Goal: Task Accomplishment & Management: Use online tool/utility

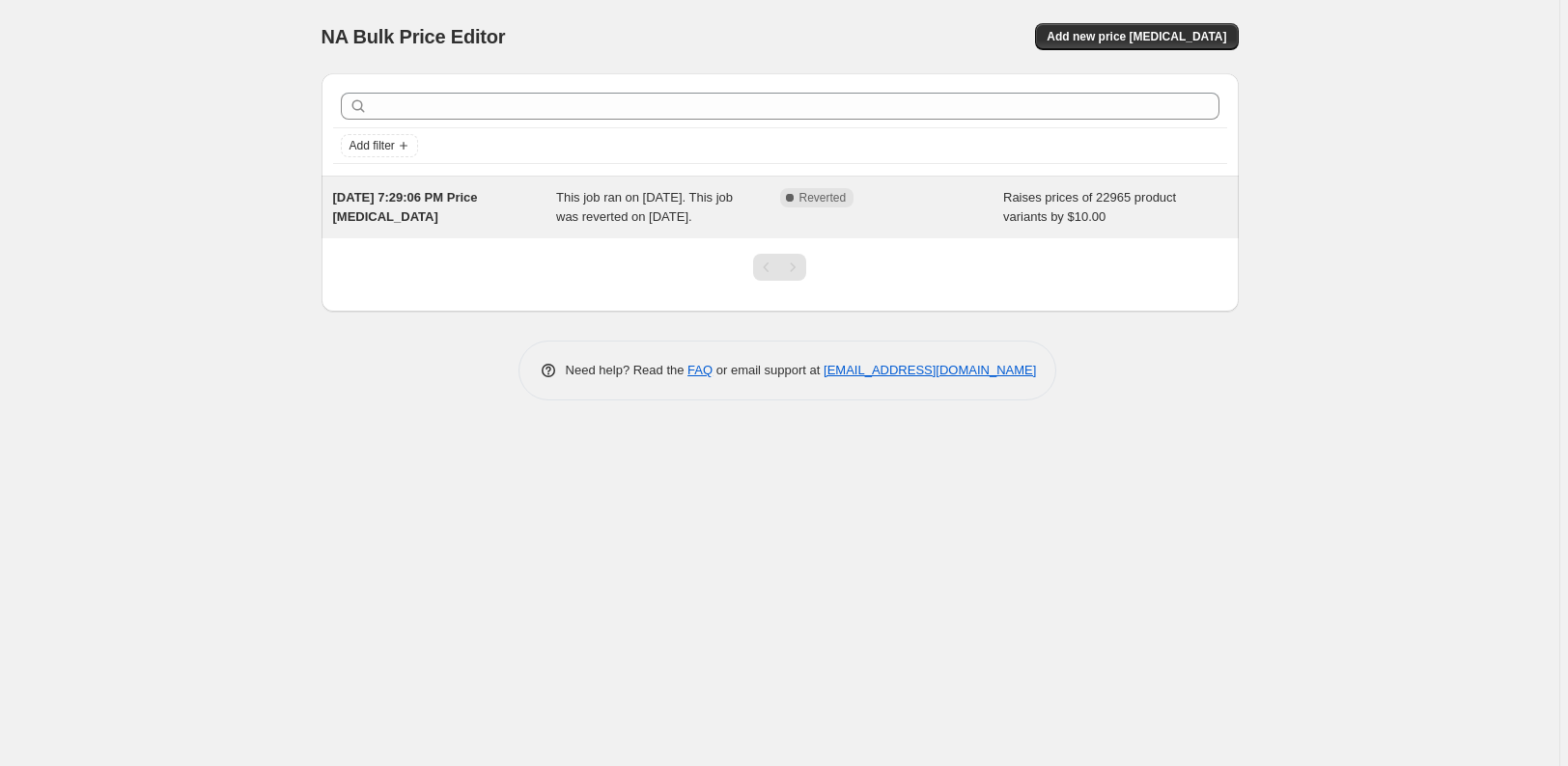
click at [598, 217] on span "This job ran on [DATE]. This job was reverted on [DATE]." at bounding box center [644, 207] width 177 height 34
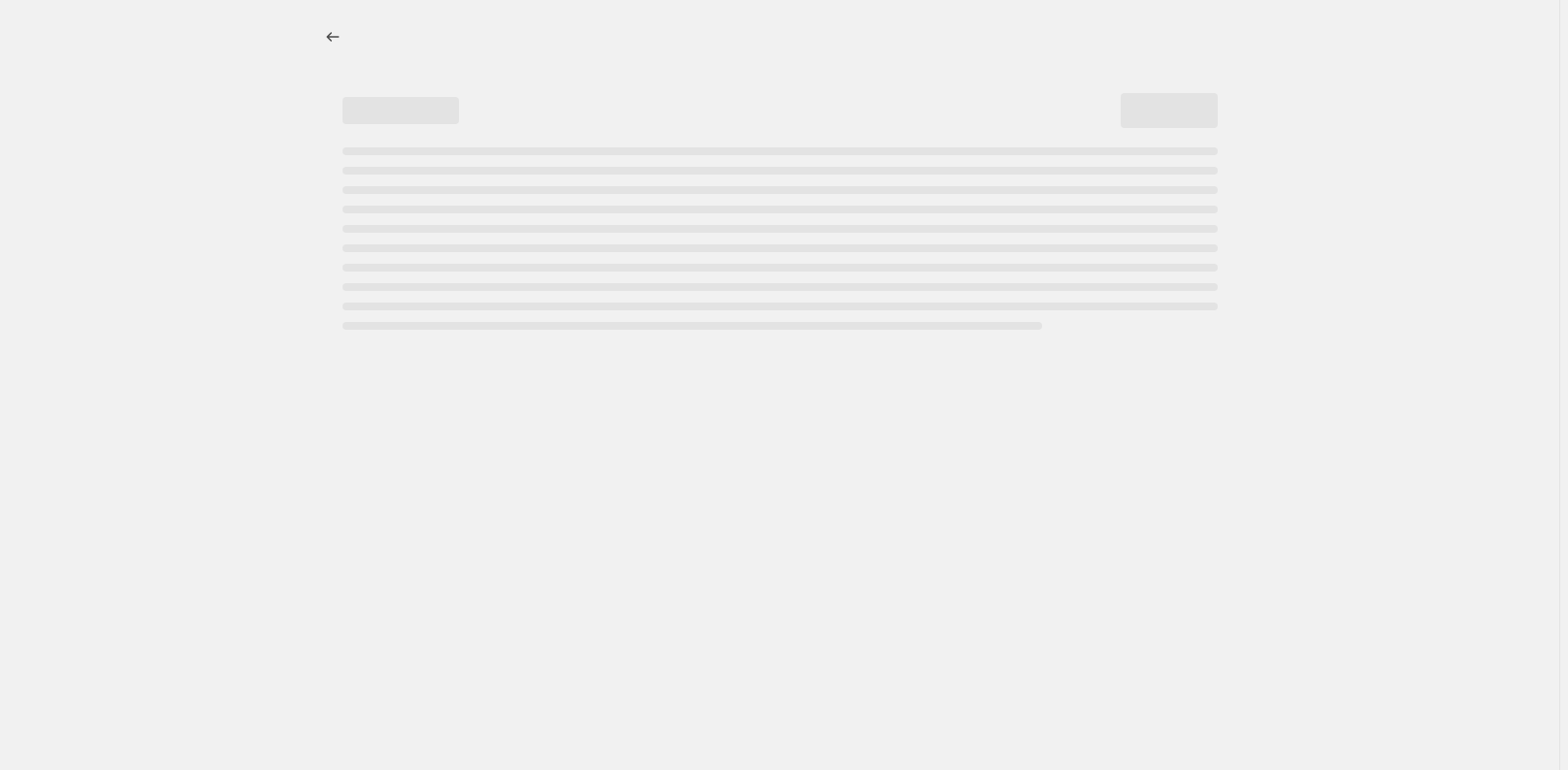
select select "by"
select select "remove"
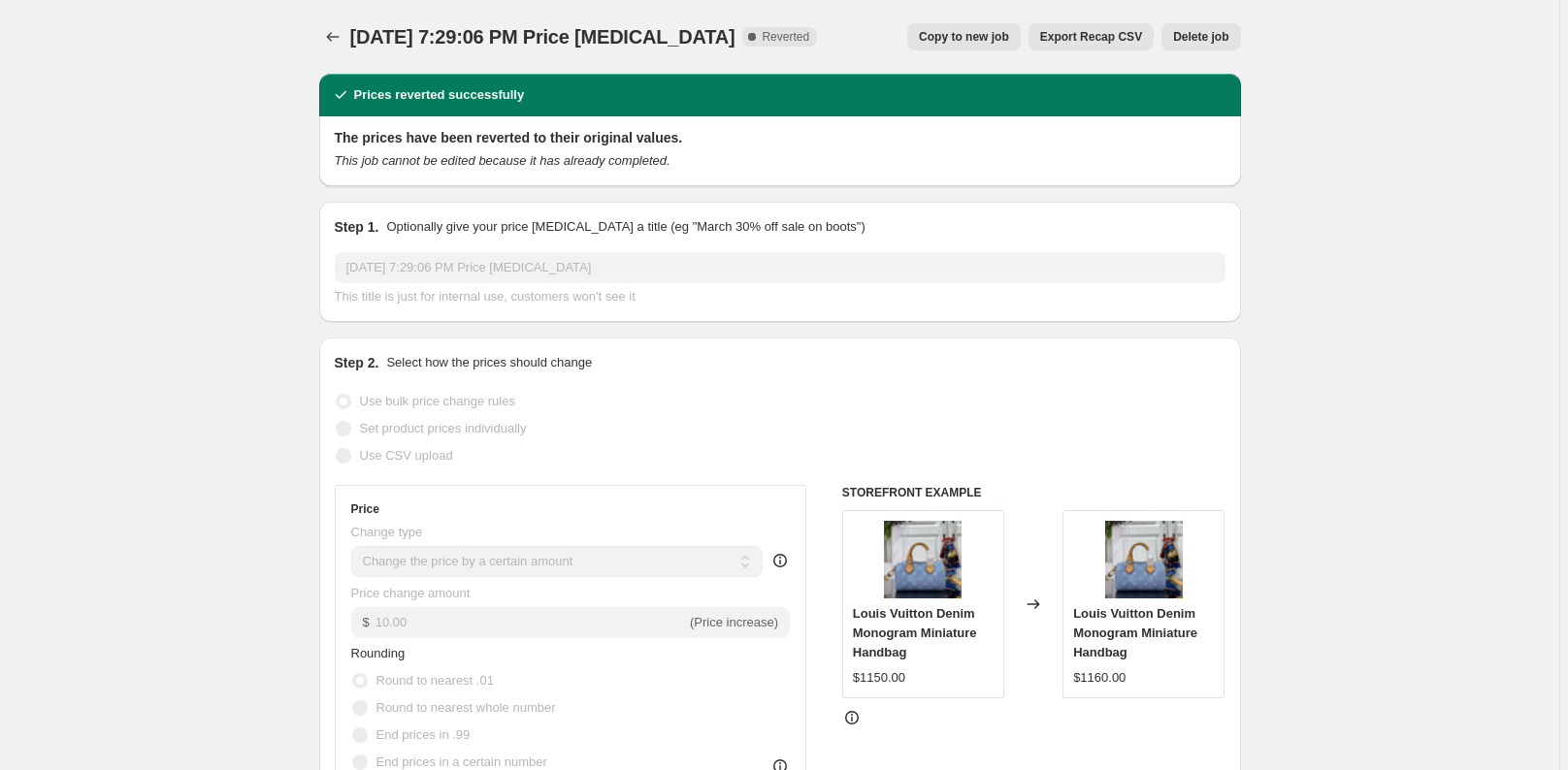
click at [949, 41] on span "Copy to new job" at bounding box center [964, 37] width 90 height 16
select select "by"
select select "remove"
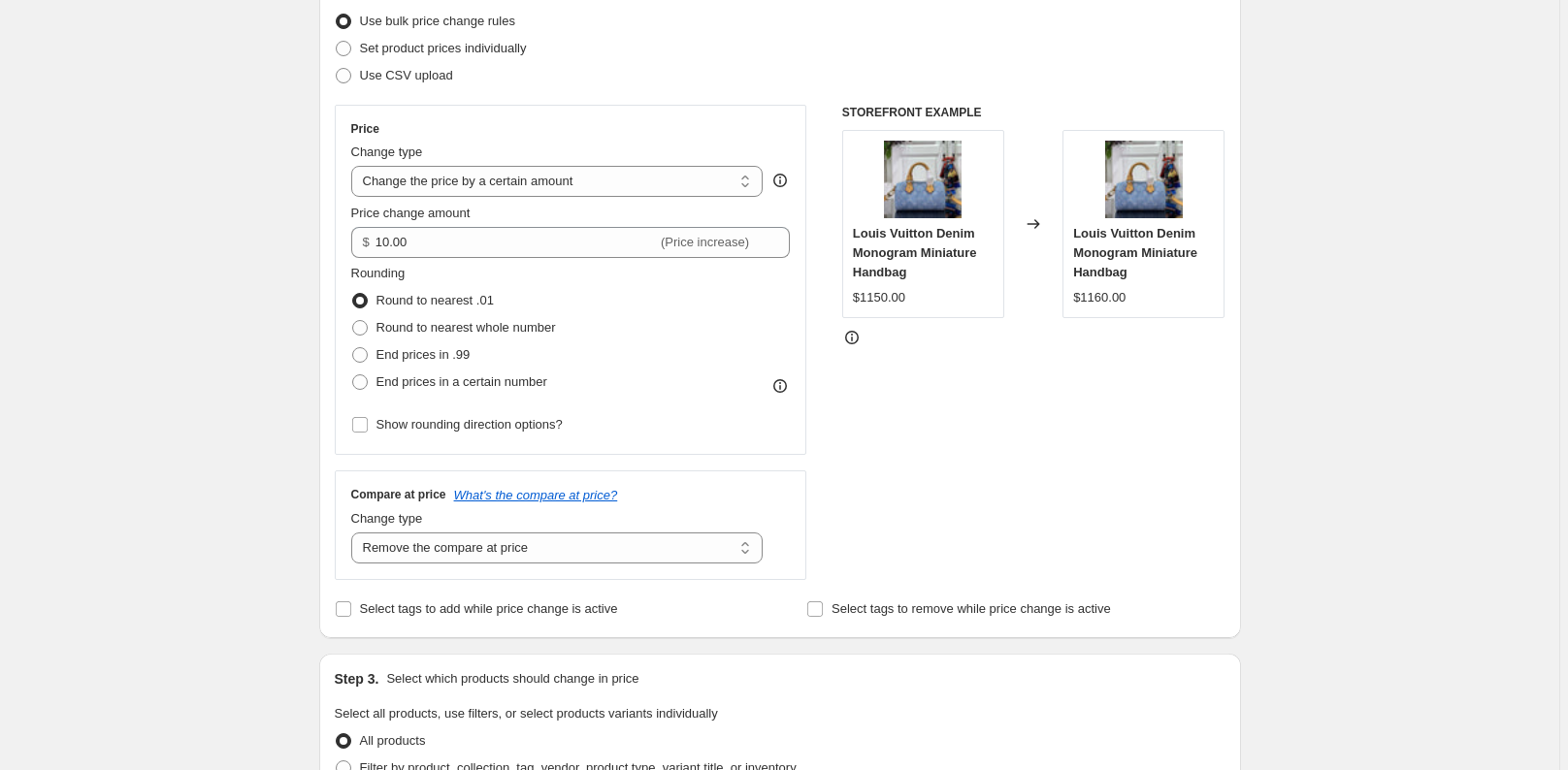
scroll to position [310, 0]
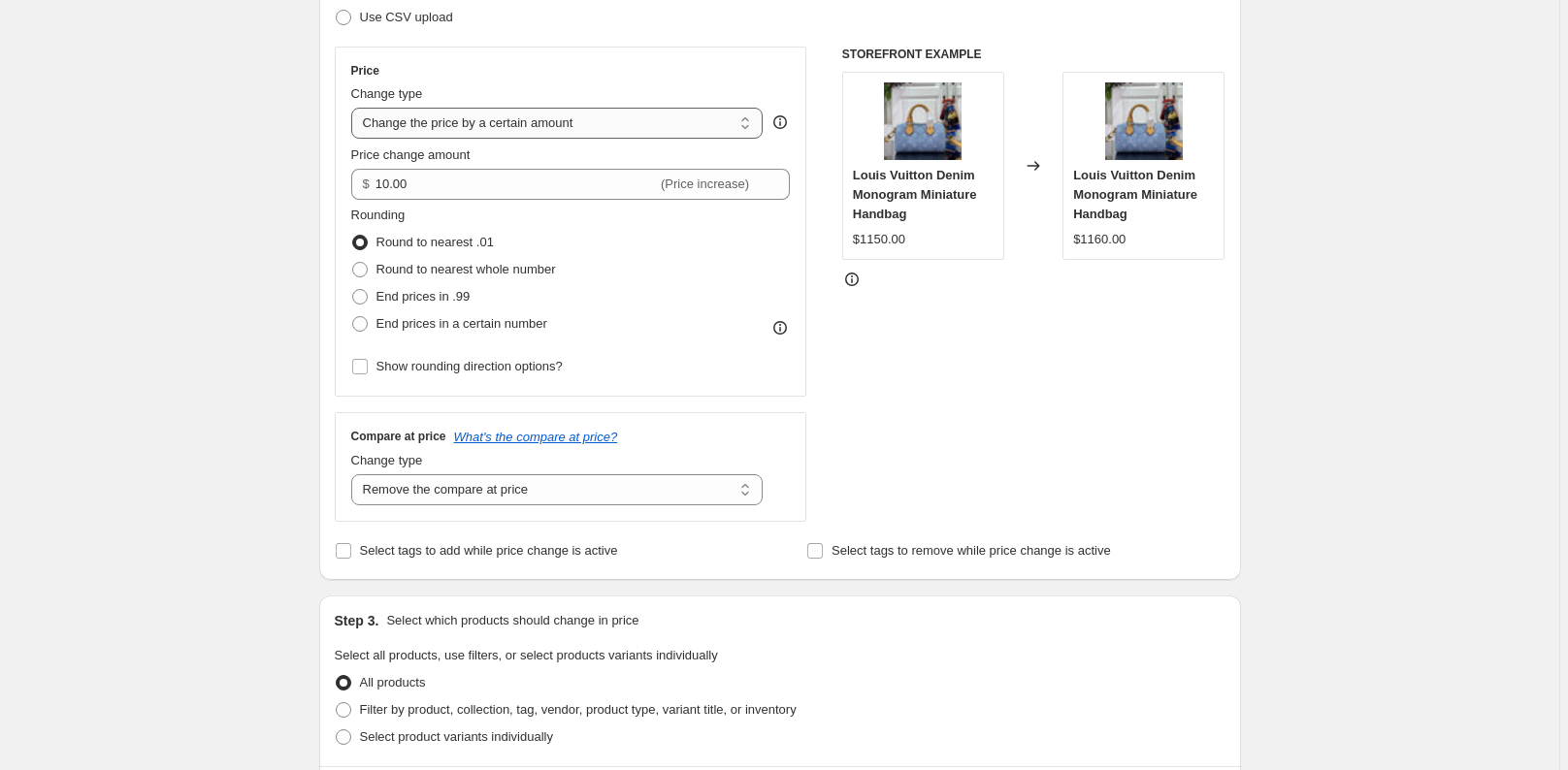
click at [434, 130] on select "Change the price to a certain amount Change the price by a certain amount Chang…" at bounding box center [557, 124] width 412 height 31
click at [354, 108] on select "Change the price to a certain amount Change the price by a certain amount Chang…" at bounding box center [557, 124] width 412 height 31
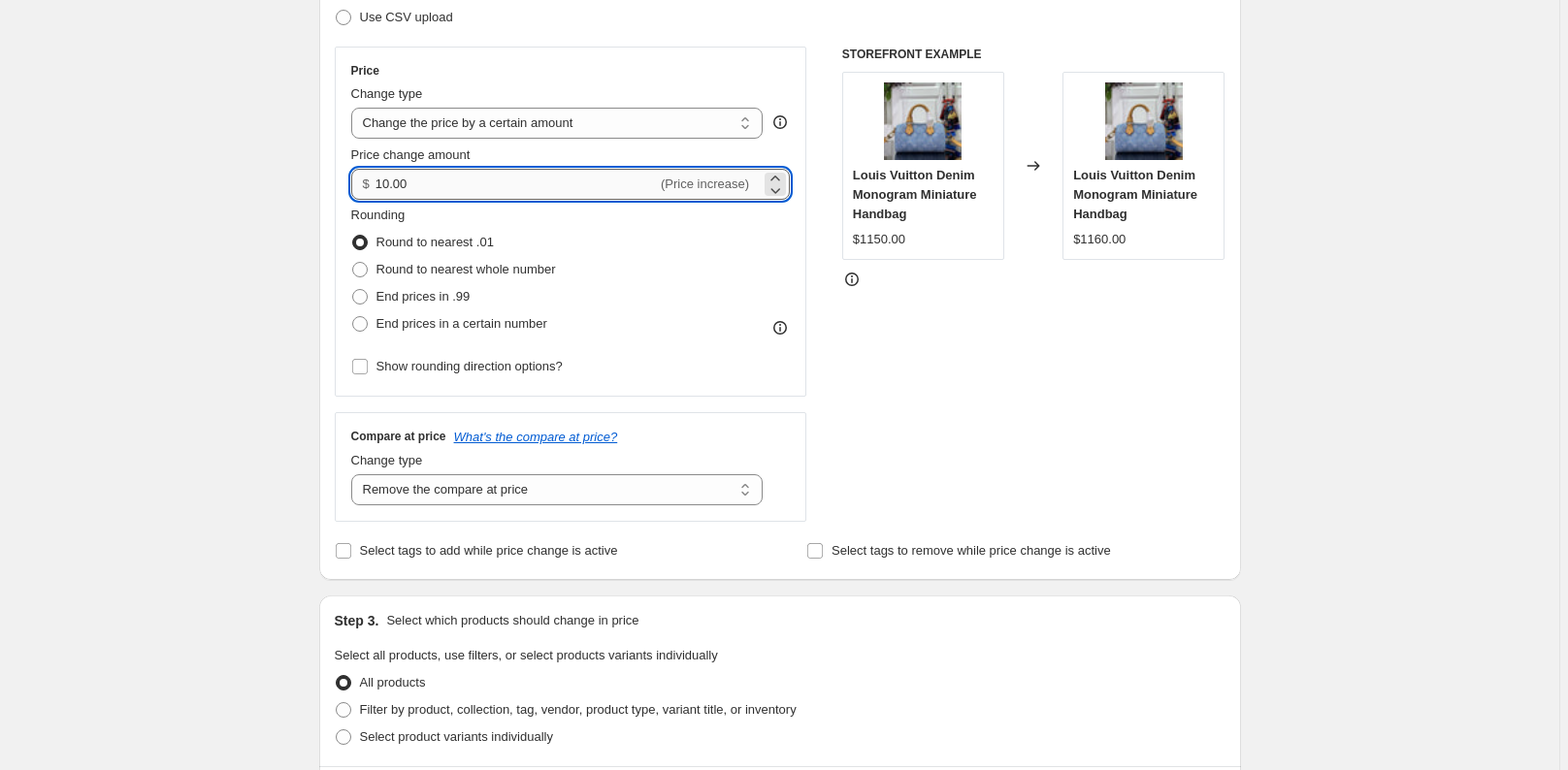
click at [382, 181] on input "10.00" at bounding box center [516, 184] width 282 height 31
click at [779, 189] on icon at bounding box center [775, 190] width 20 height 20
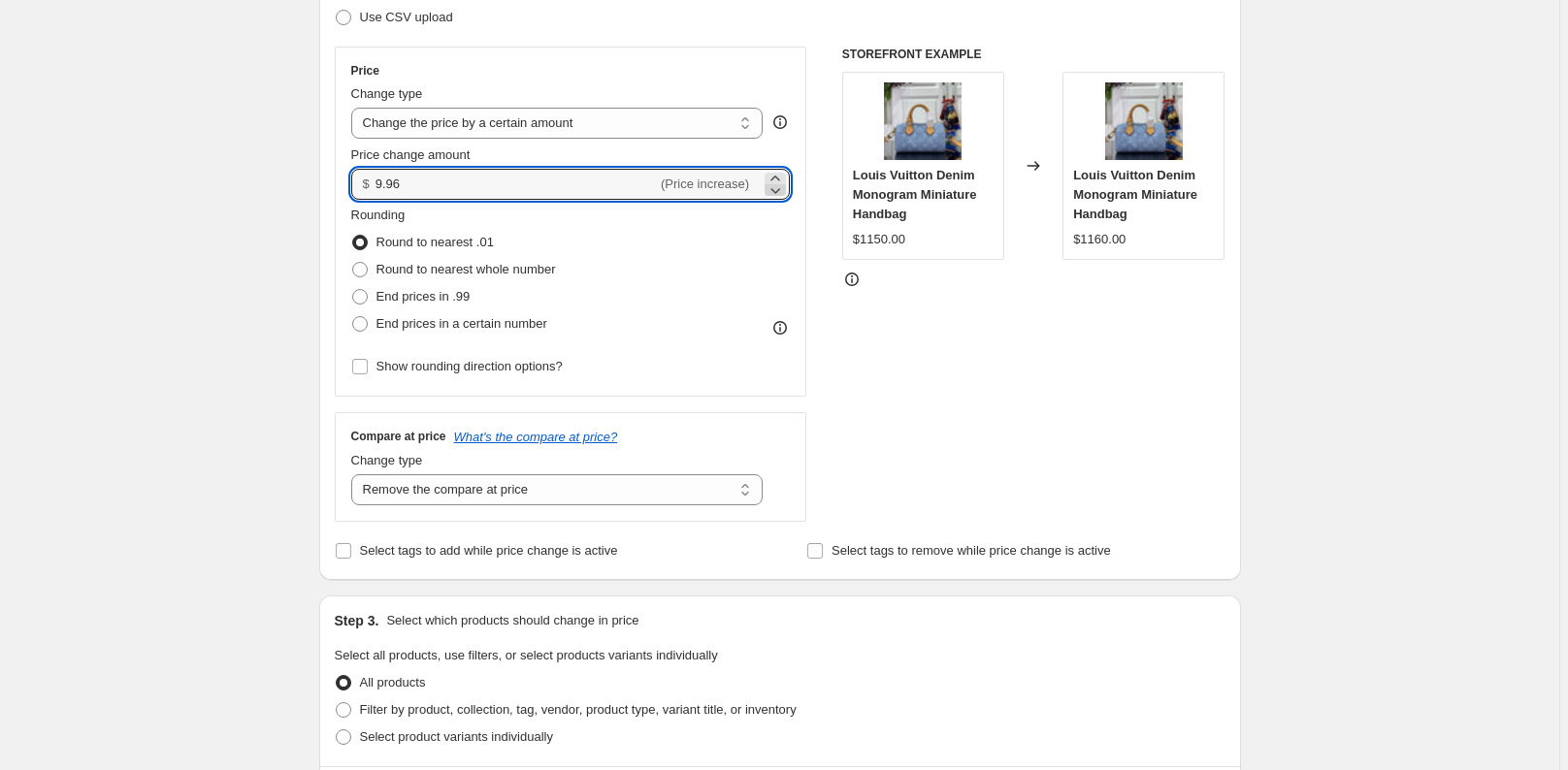
type input "9.95"
drag, startPoint x: 544, startPoint y: 189, endPoint x: 314, endPoint y: 178, distance: 230.3
click at [331, 177] on div "Step 2. Select how the prices should change Use bulk price change rules Set pro…" at bounding box center [779, 239] width 921 height 681
type input "6"
click at [774, 186] on icon at bounding box center [775, 190] width 20 height 20
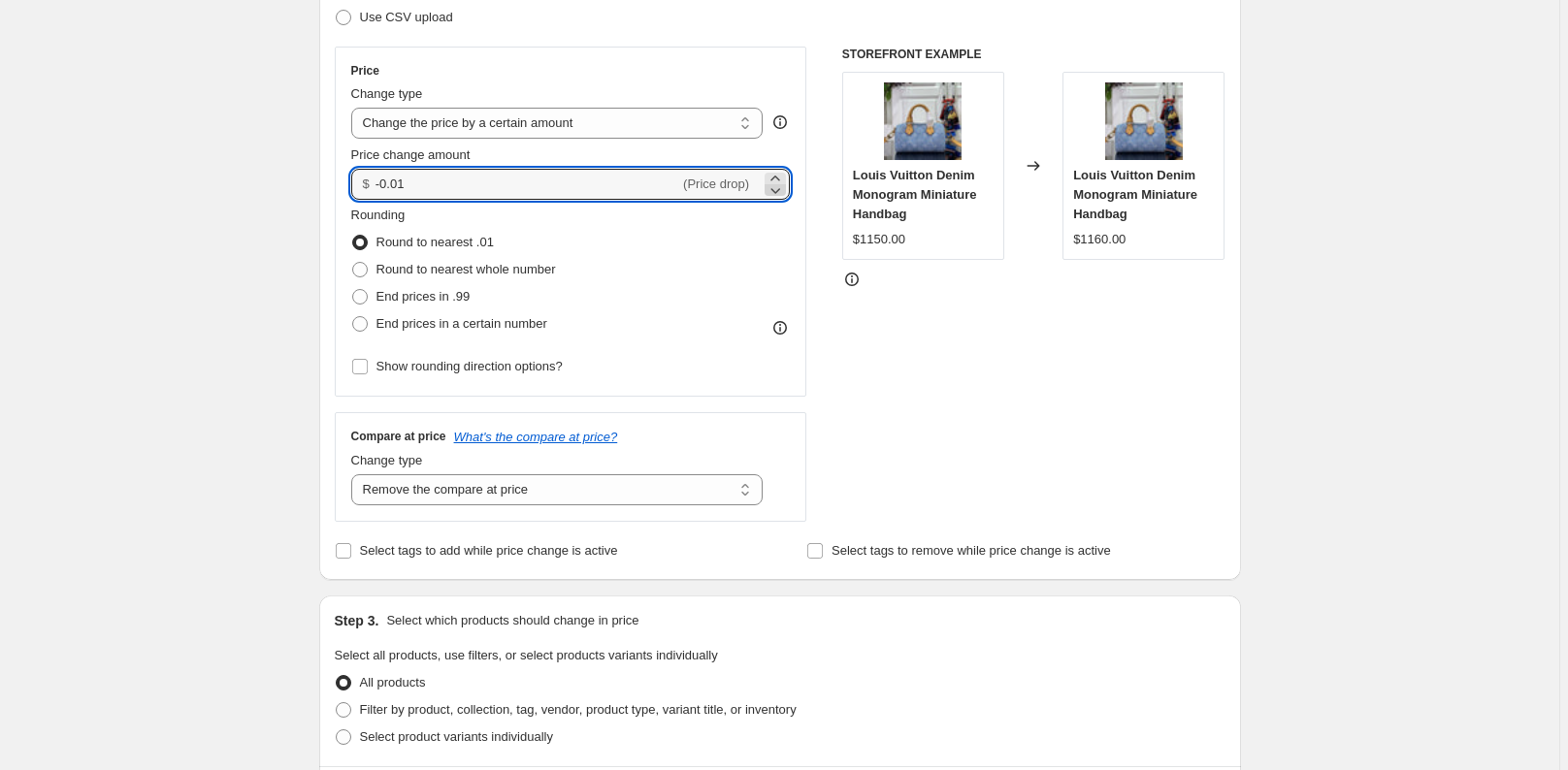
click at [774, 186] on icon at bounding box center [775, 190] width 20 height 20
click at [388, 187] on input "-0.03" at bounding box center [528, 184] width 304 height 31
type input "-10.00"
click at [215, 301] on div "Create new price [MEDICAL_DATA]. This page is ready Create new price [MEDICAL_D…" at bounding box center [779, 666] width 1559 height 1952
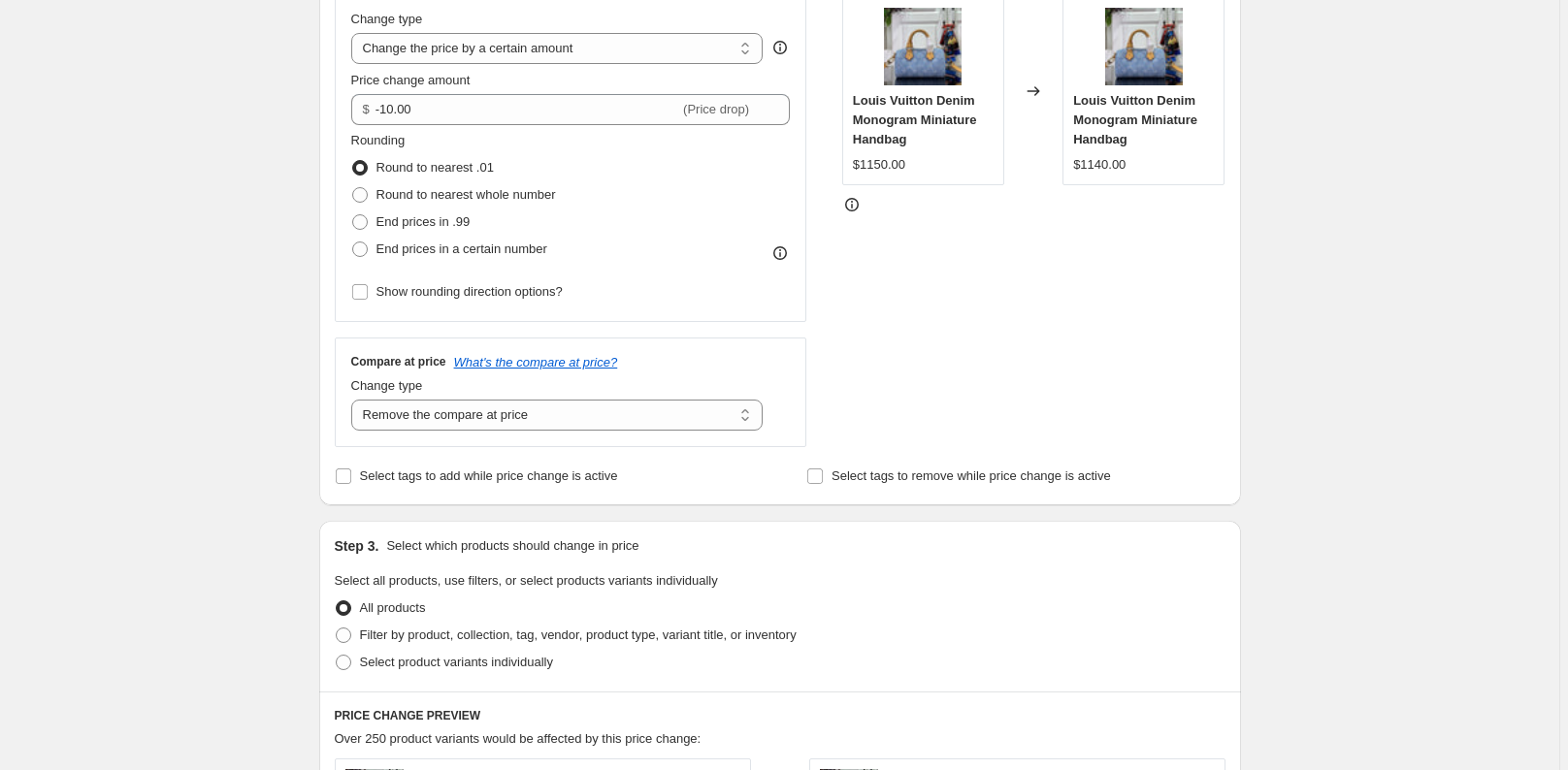
scroll to position [388, 0]
click at [517, 416] on select "Change the compare at price to the current price (sale) Change the compare at p…" at bounding box center [557, 412] width 412 height 31
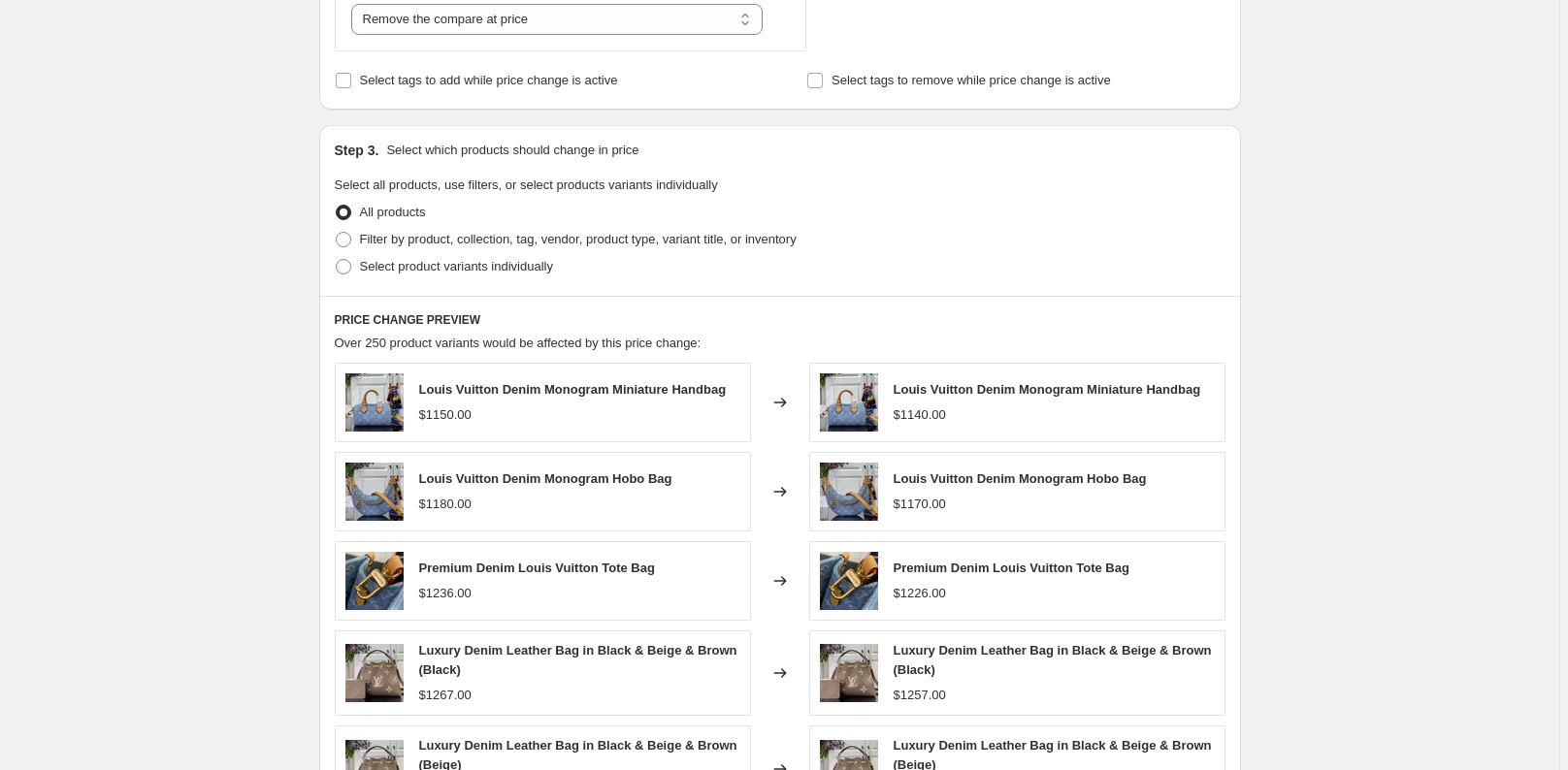
scroll to position [1087, 0]
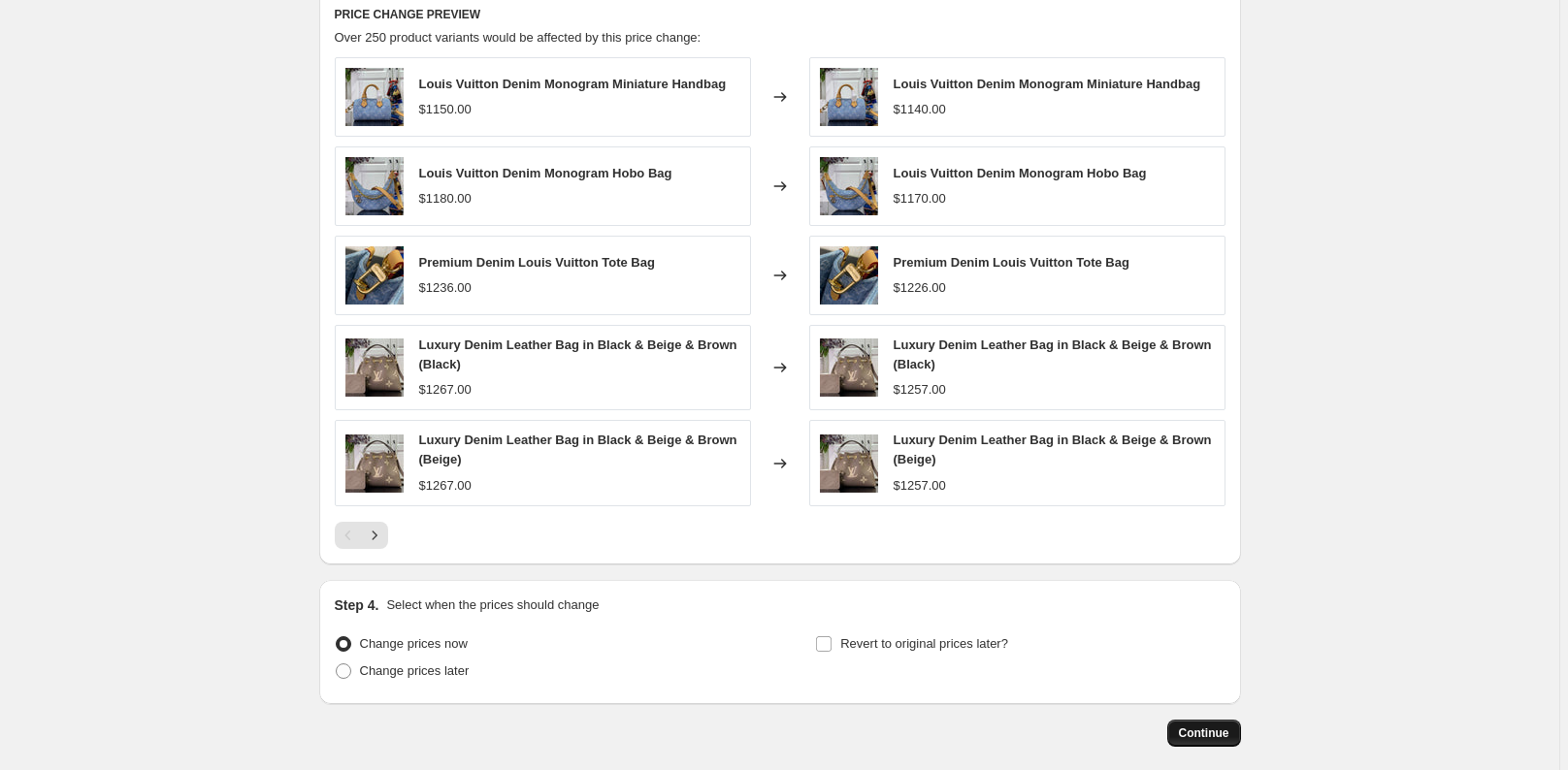
click at [1207, 728] on span "Continue" at bounding box center [1203, 734] width 50 height 16
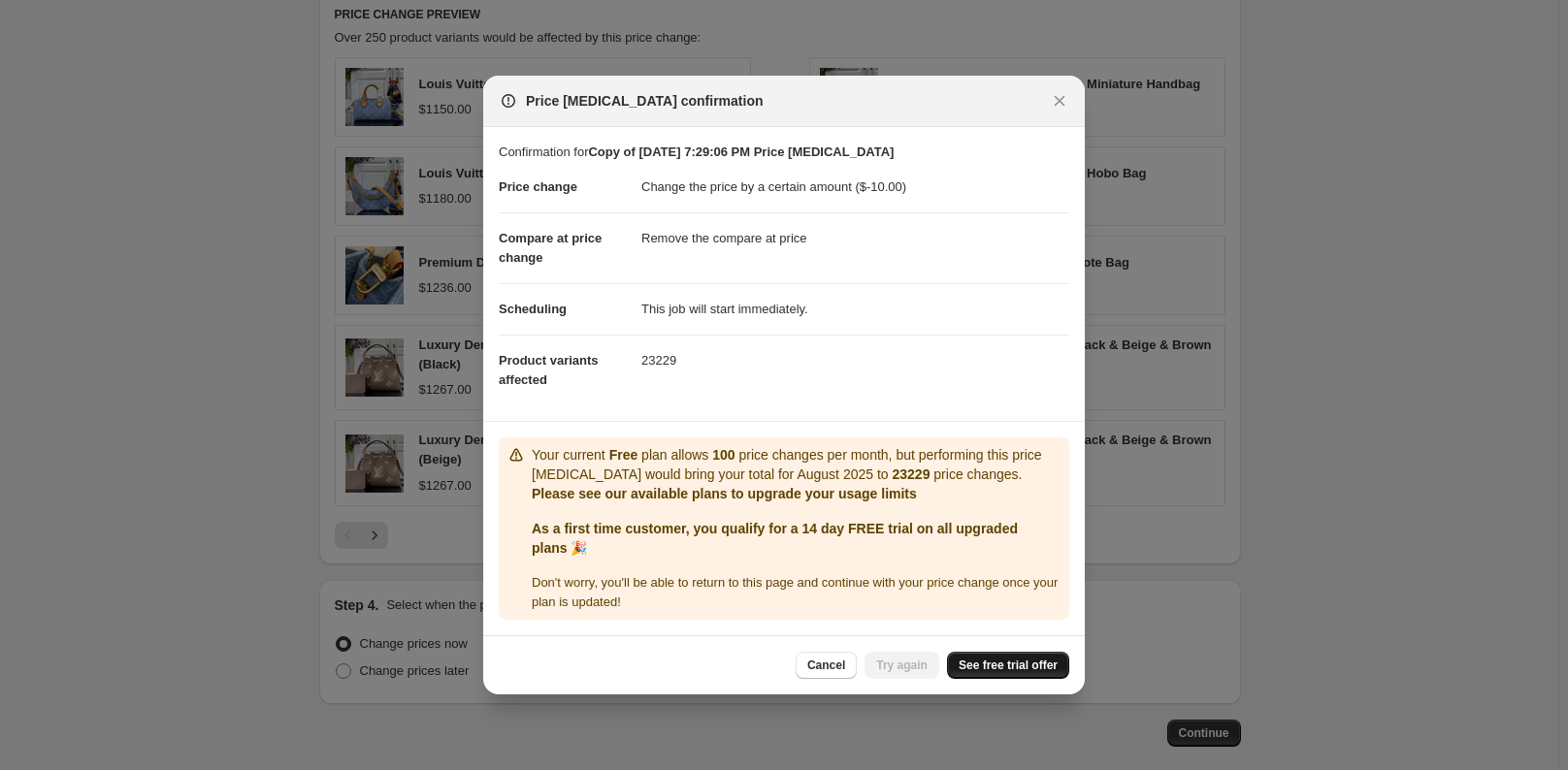
click at [1002, 673] on link "See free trial offer" at bounding box center [1008, 666] width 123 height 27
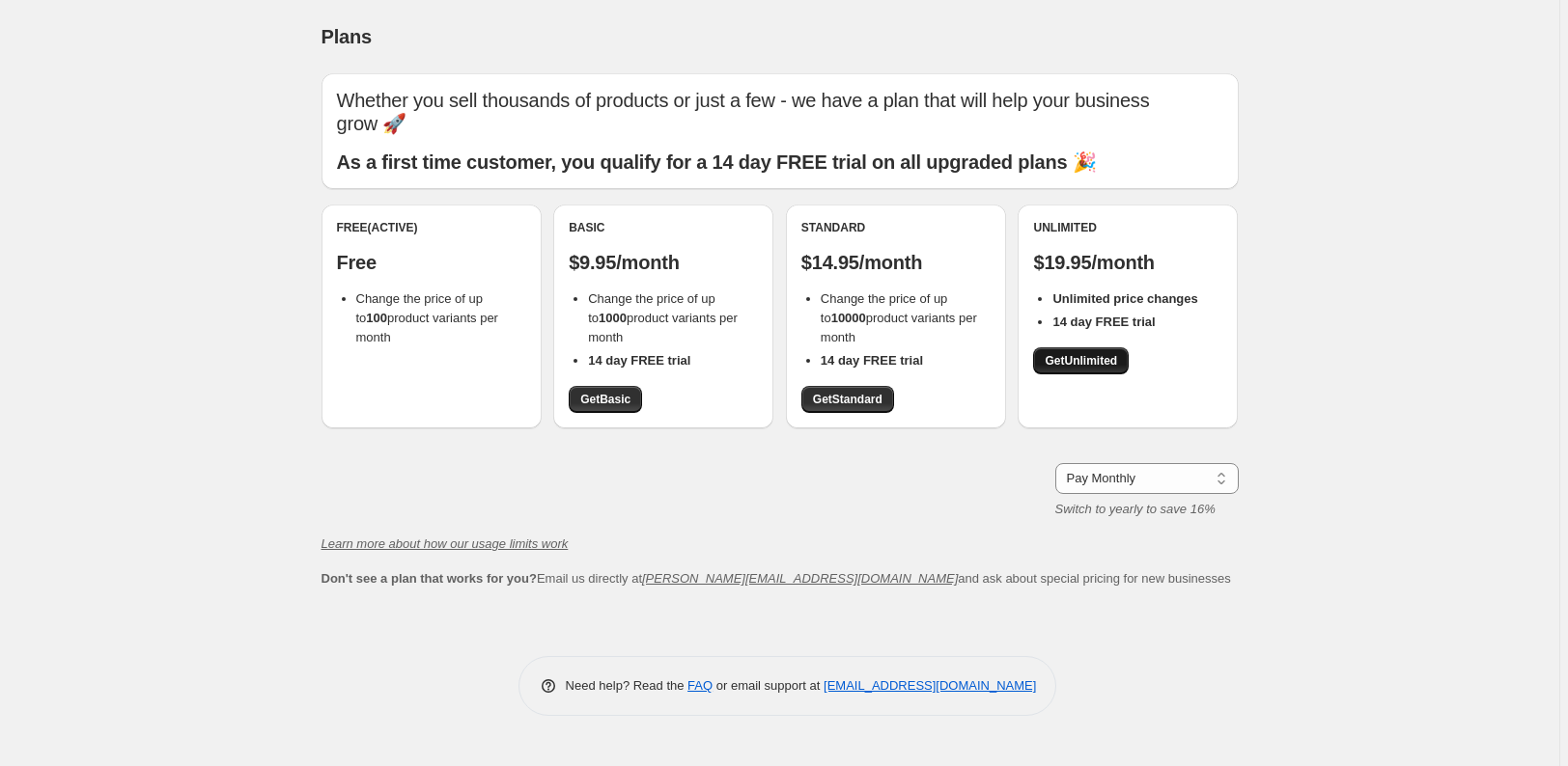
click at [1106, 350] on link "Get Unlimited" at bounding box center [1081, 361] width 96 height 27
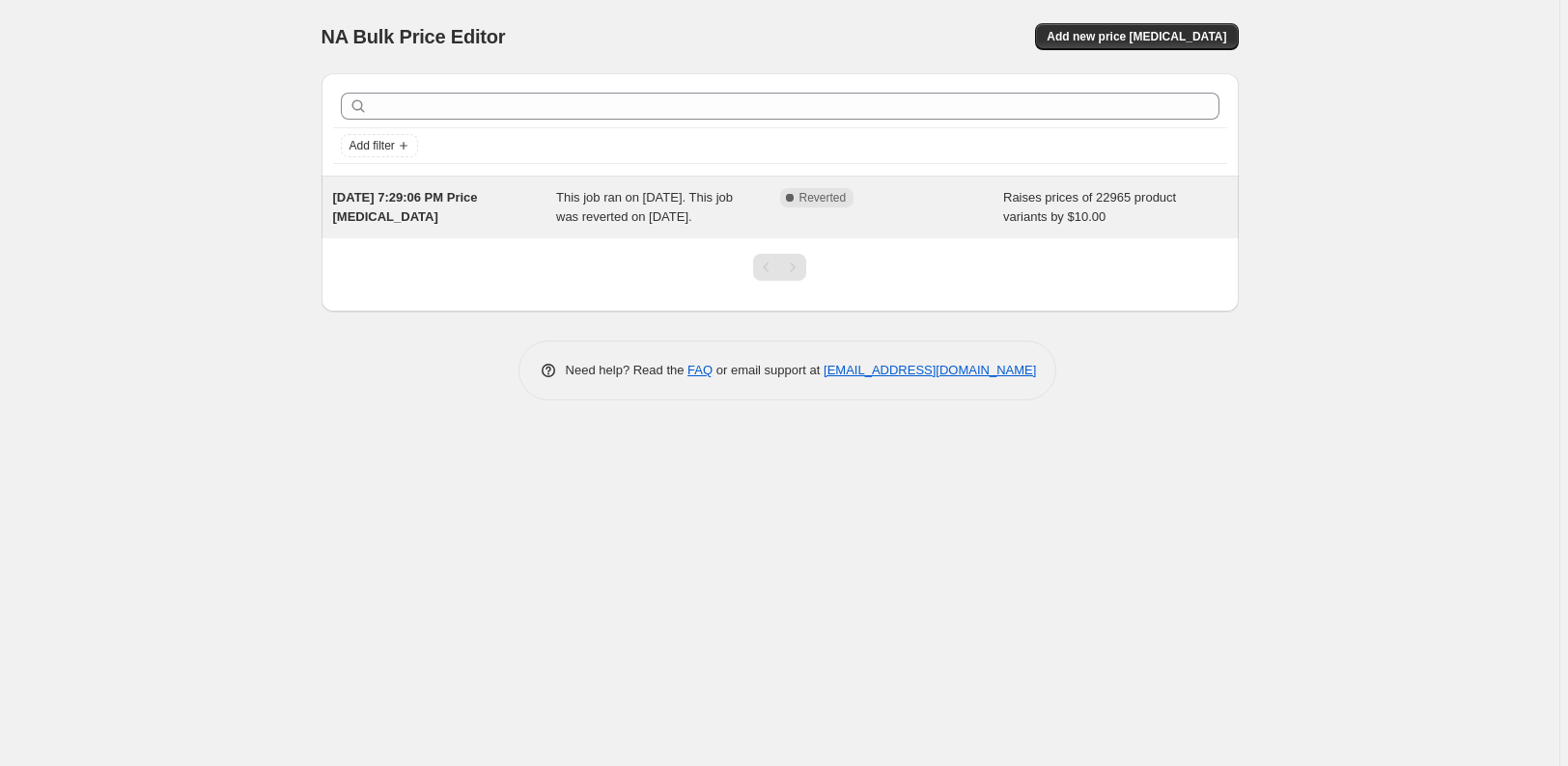
click at [887, 226] on div "Complete Reverted" at bounding box center [891, 208] width 224 height 39
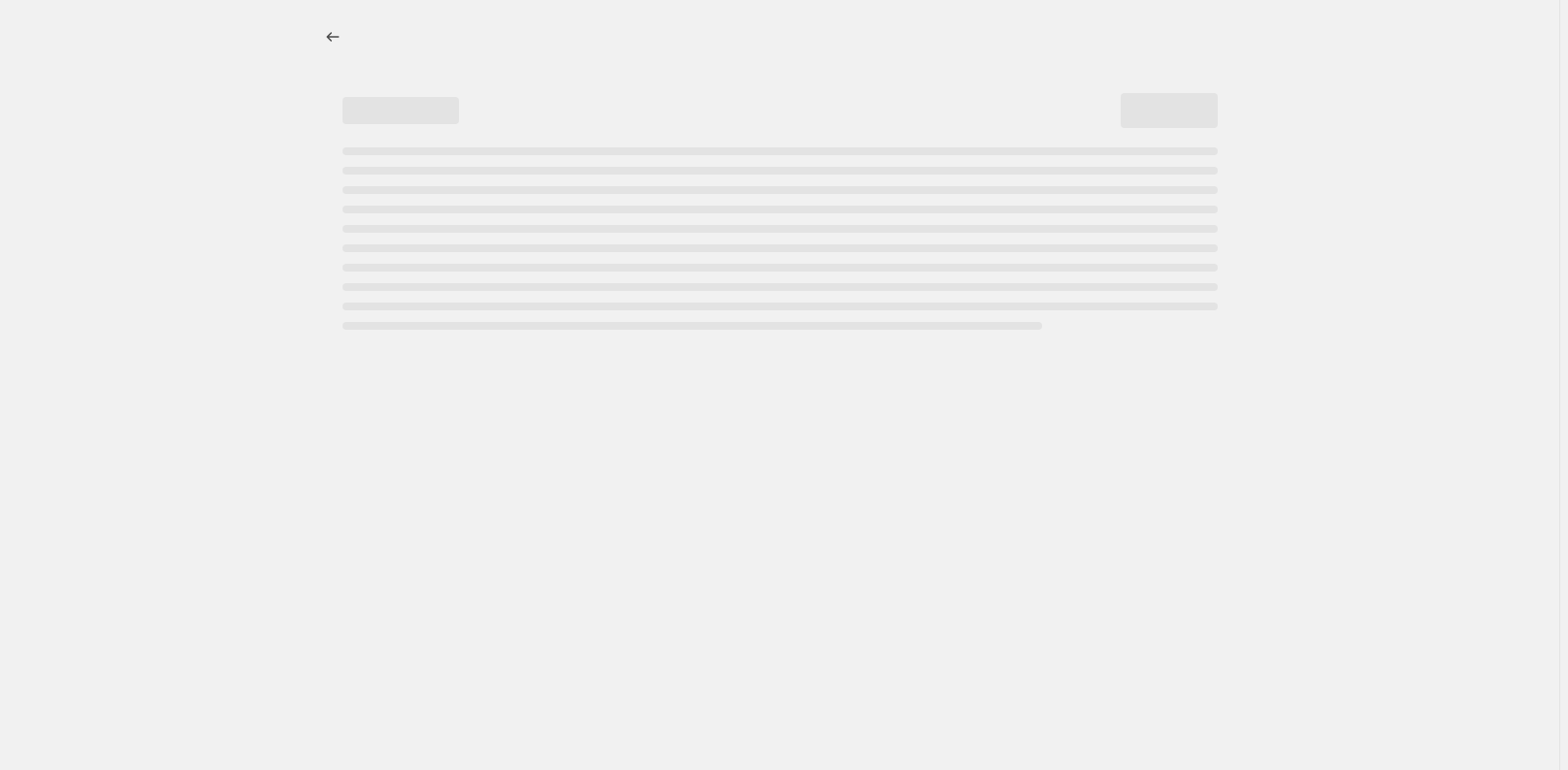
select select "by"
select select "remove"
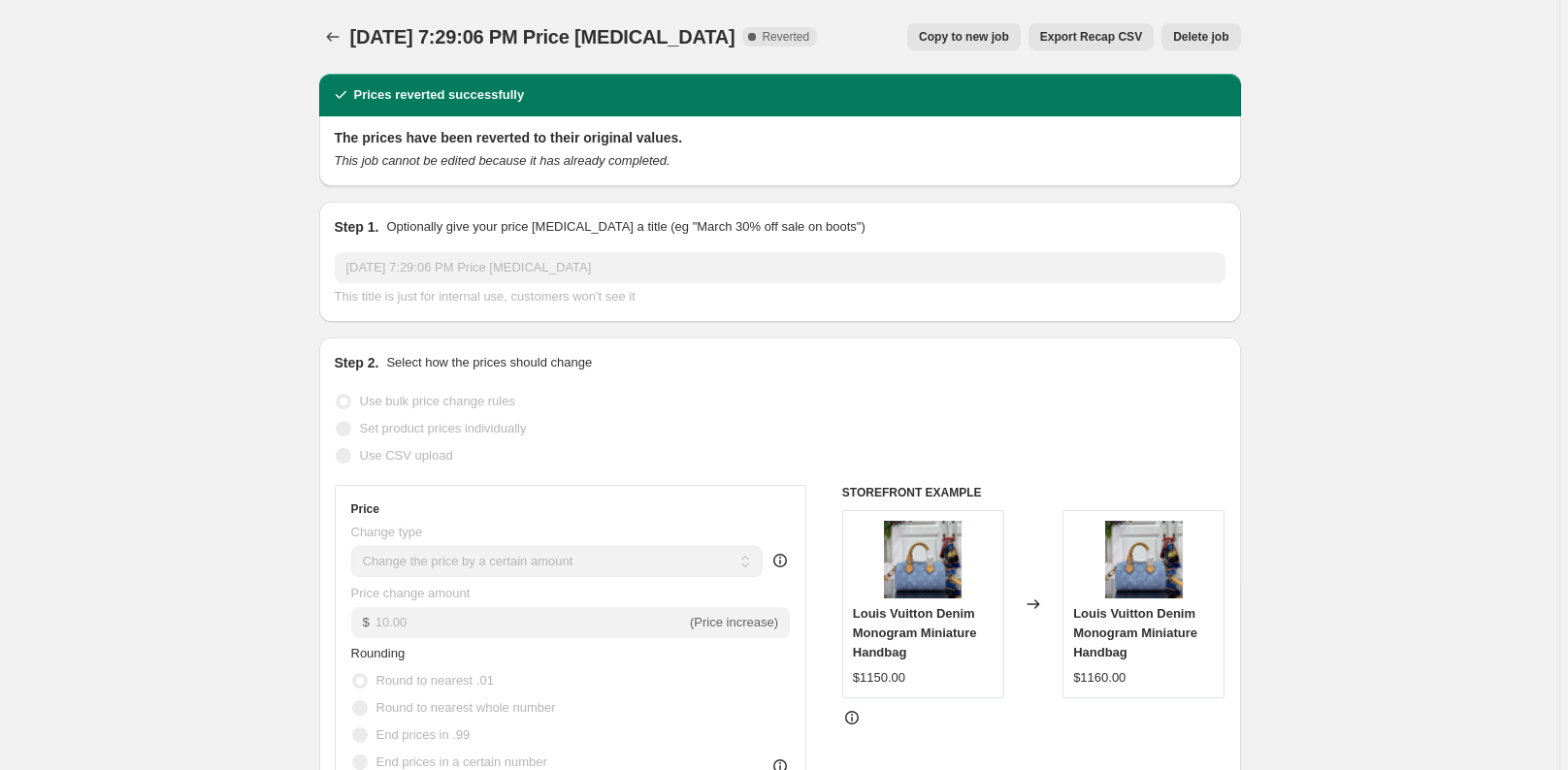
click at [1008, 24] on button "Copy to new job" at bounding box center [965, 37] width 114 height 27
select select "by"
select select "remove"
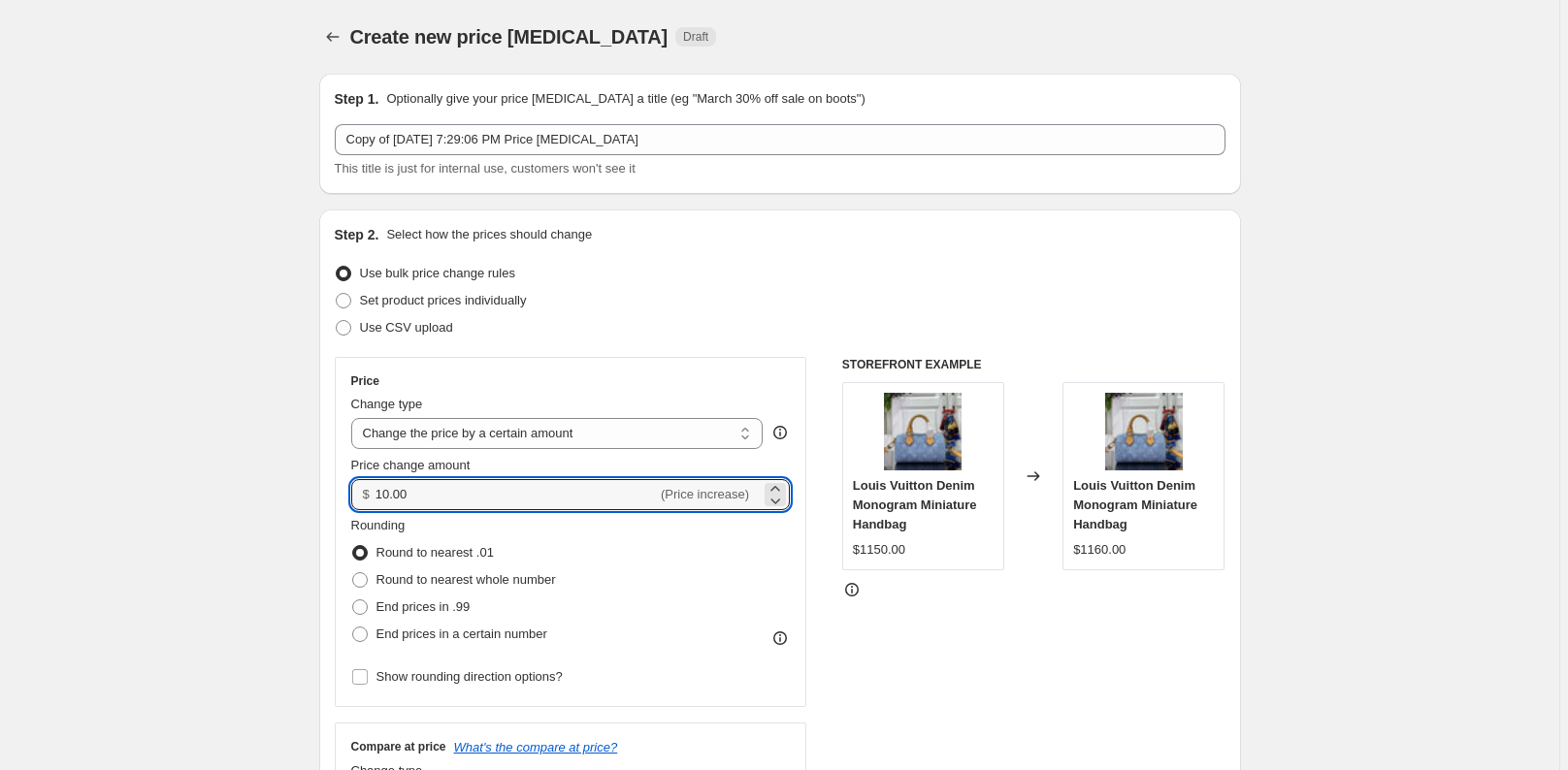
drag, startPoint x: 427, startPoint y: 488, endPoint x: 317, endPoint y: 479, distance: 110.4
click at [331, 480] on div "Step 2. Select how the prices should change Use bulk price change rules Set pro…" at bounding box center [779, 550] width 921 height 681
click at [786, 499] on div at bounding box center [775, 500] width 22 height 12
click at [785, 498] on icon at bounding box center [775, 500] width 20 height 20
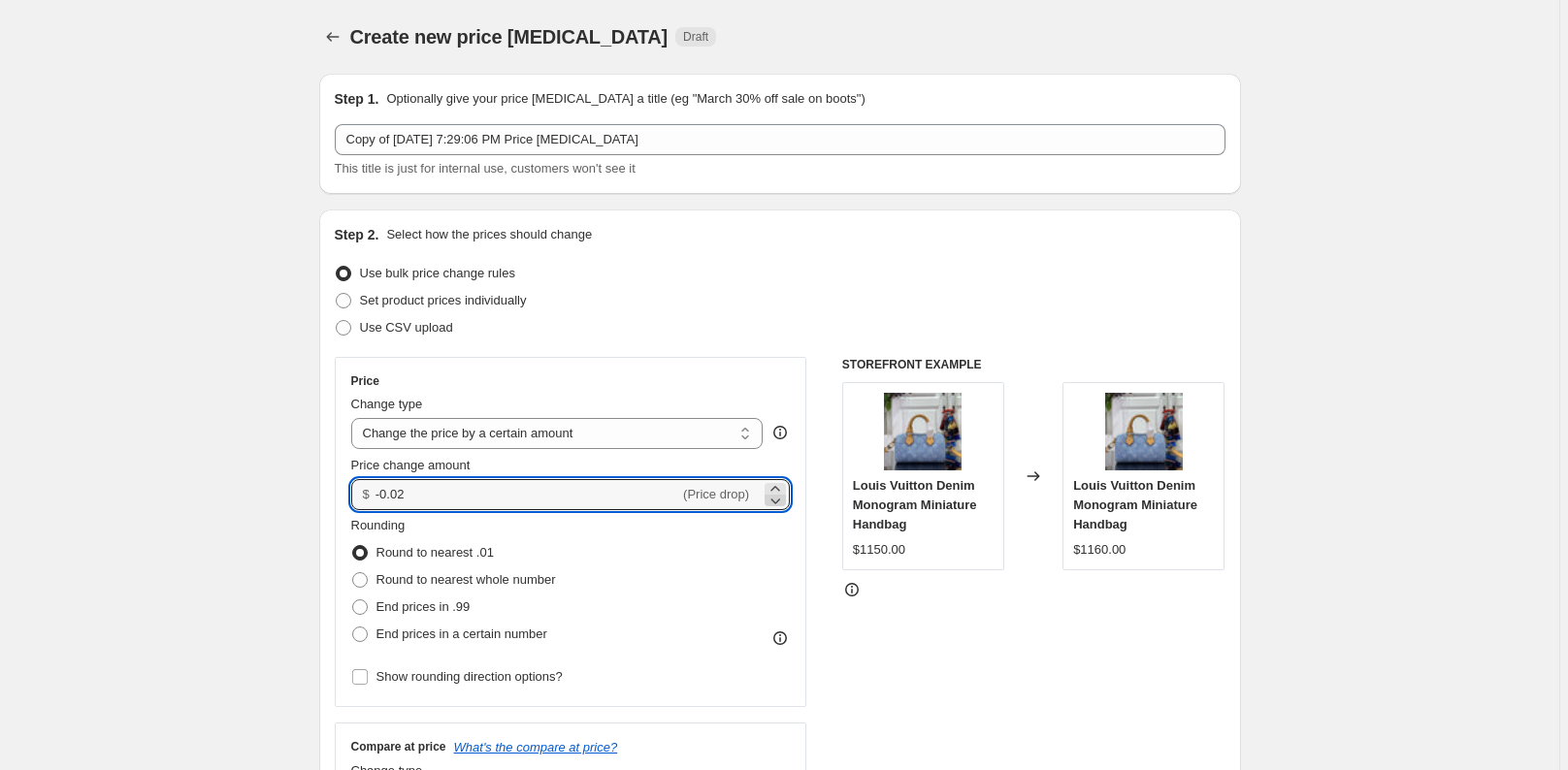
click at [785, 498] on icon at bounding box center [775, 500] width 20 height 20
click at [388, 490] on input "-0.04" at bounding box center [528, 495] width 304 height 31
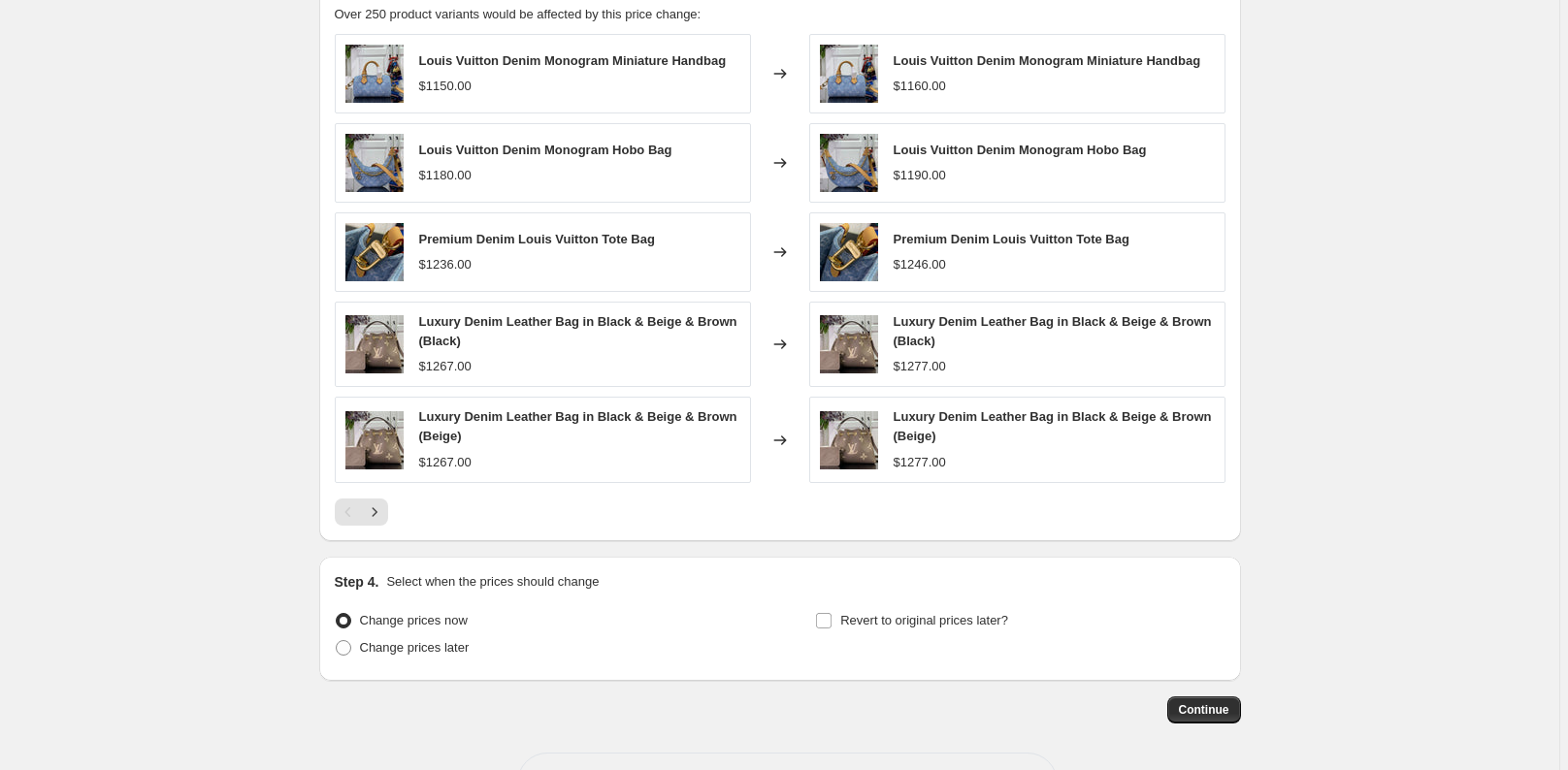
scroll to position [1176, 0]
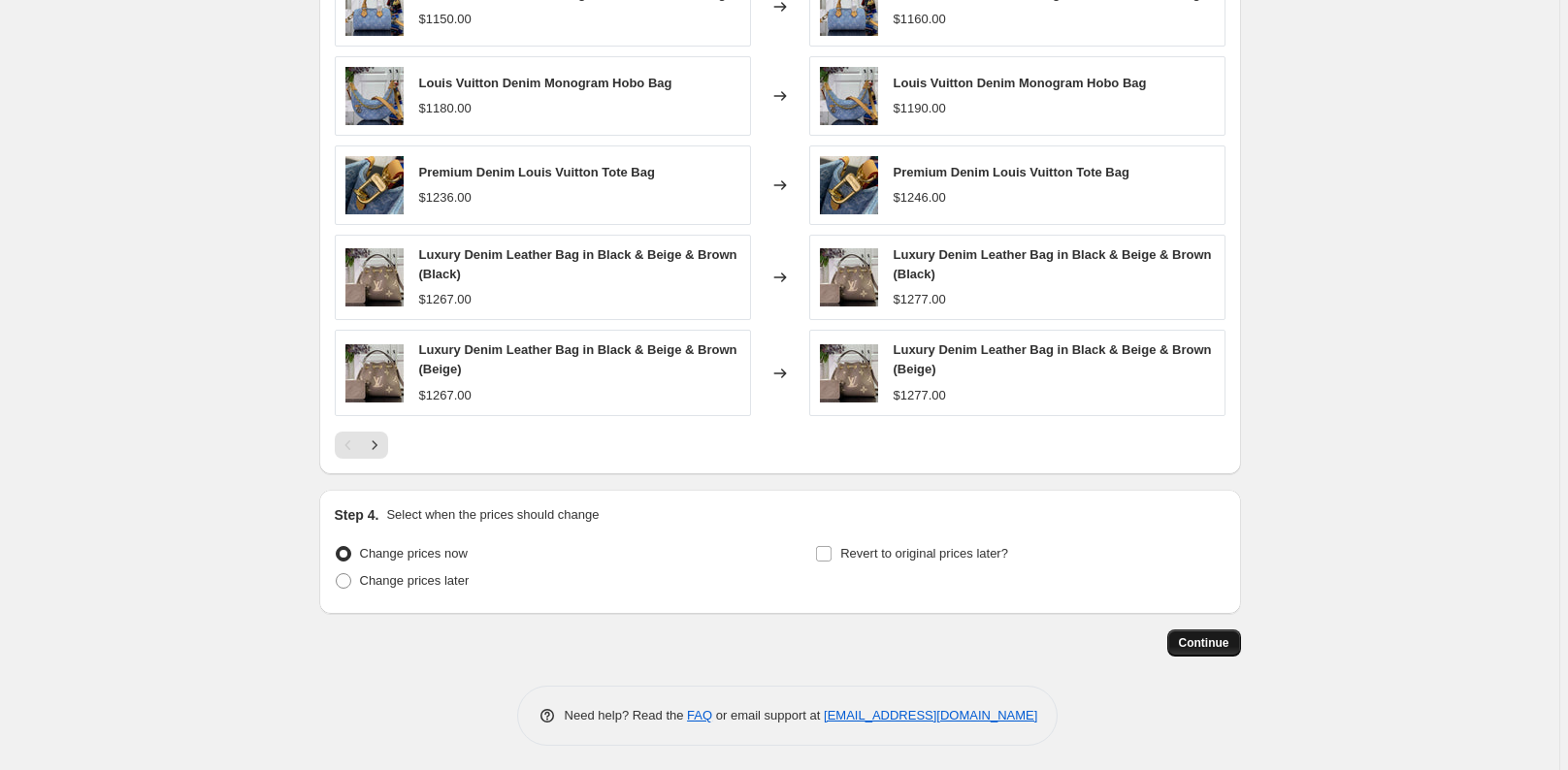
type input "-10.00"
click at [1228, 636] on span "Continue" at bounding box center [1203, 643] width 50 height 16
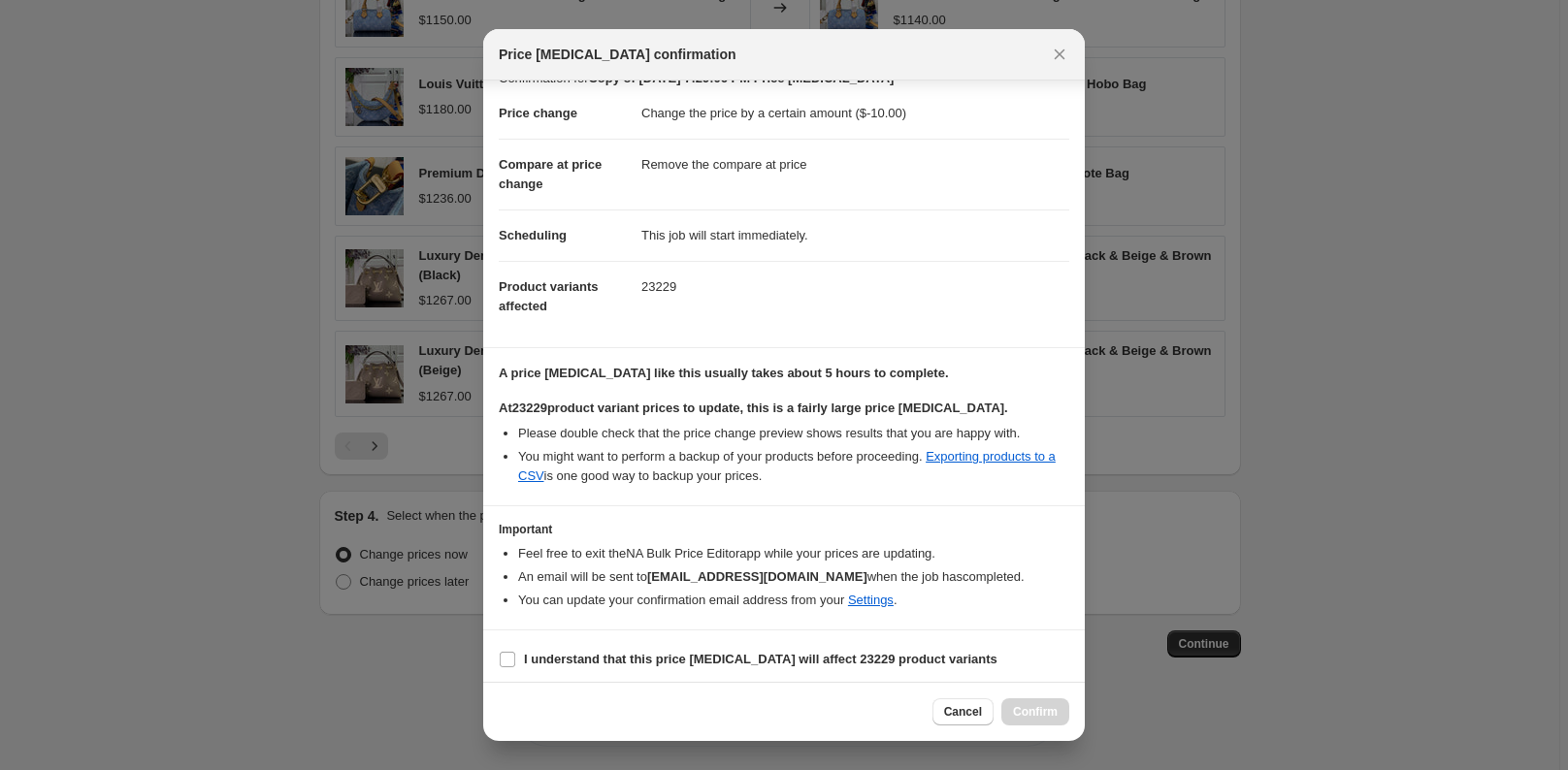
scroll to position [31, 0]
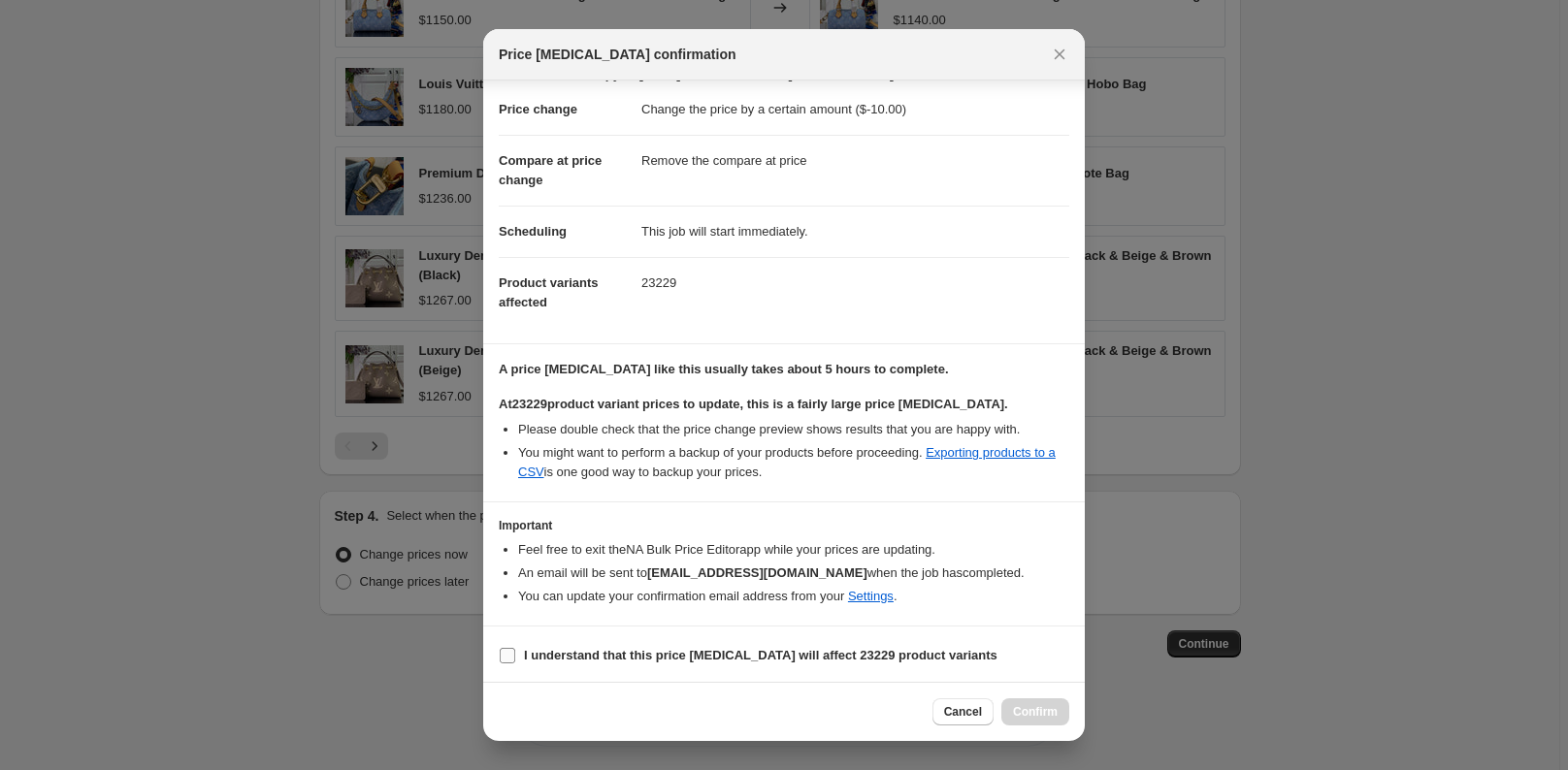
click at [923, 656] on b "I understand that this price change job will affect 23229 product variants" at bounding box center [760, 655] width 474 height 15
click at [515, 656] on input "I understand that this price change job will affect 23229 product variants" at bounding box center [507, 656] width 16 height 16
checkbox input "true"
drag, startPoint x: 1034, startPoint y: 704, endPoint x: 999, endPoint y: 443, distance: 263.3
click at [998, 456] on div "Price change job confirmation Confirmation for Copy of Jul 25, 2025, 7:29:06 PM…" at bounding box center [783, 385] width 601 height 712
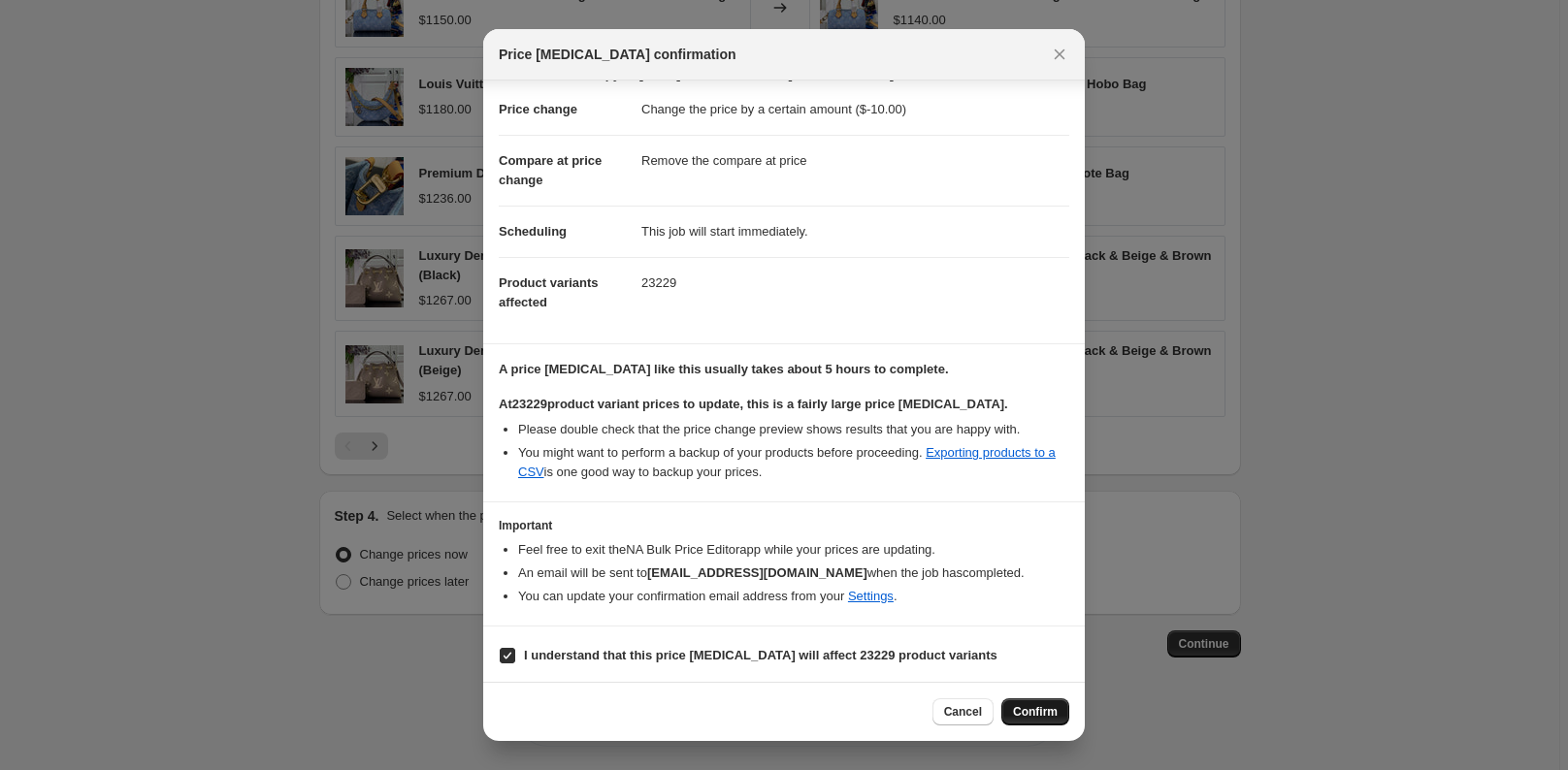
click at [1052, 704] on button "Confirm" at bounding box center [1035, 712] width 68 height 27
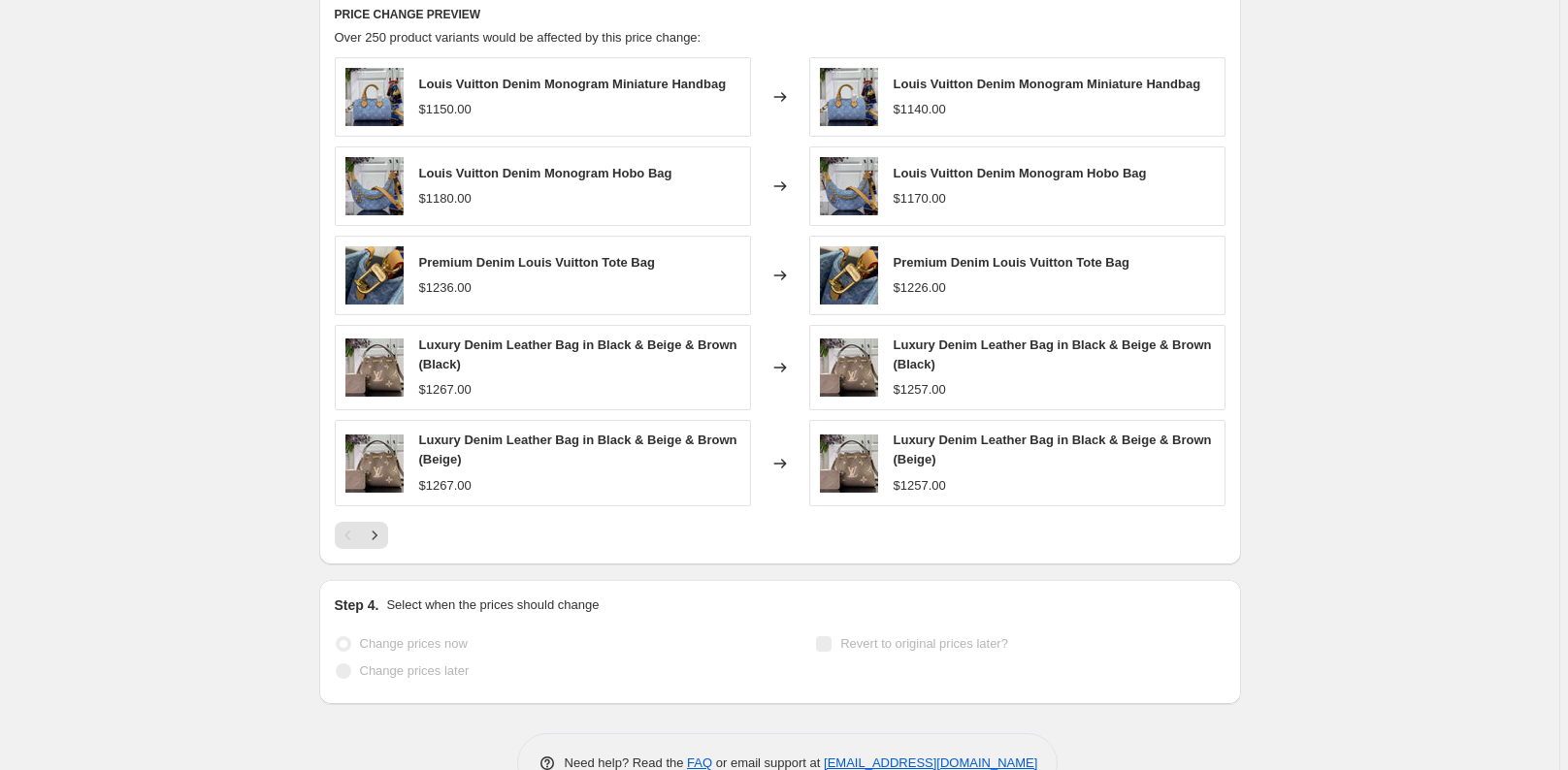
scroll to position [1226, 0]
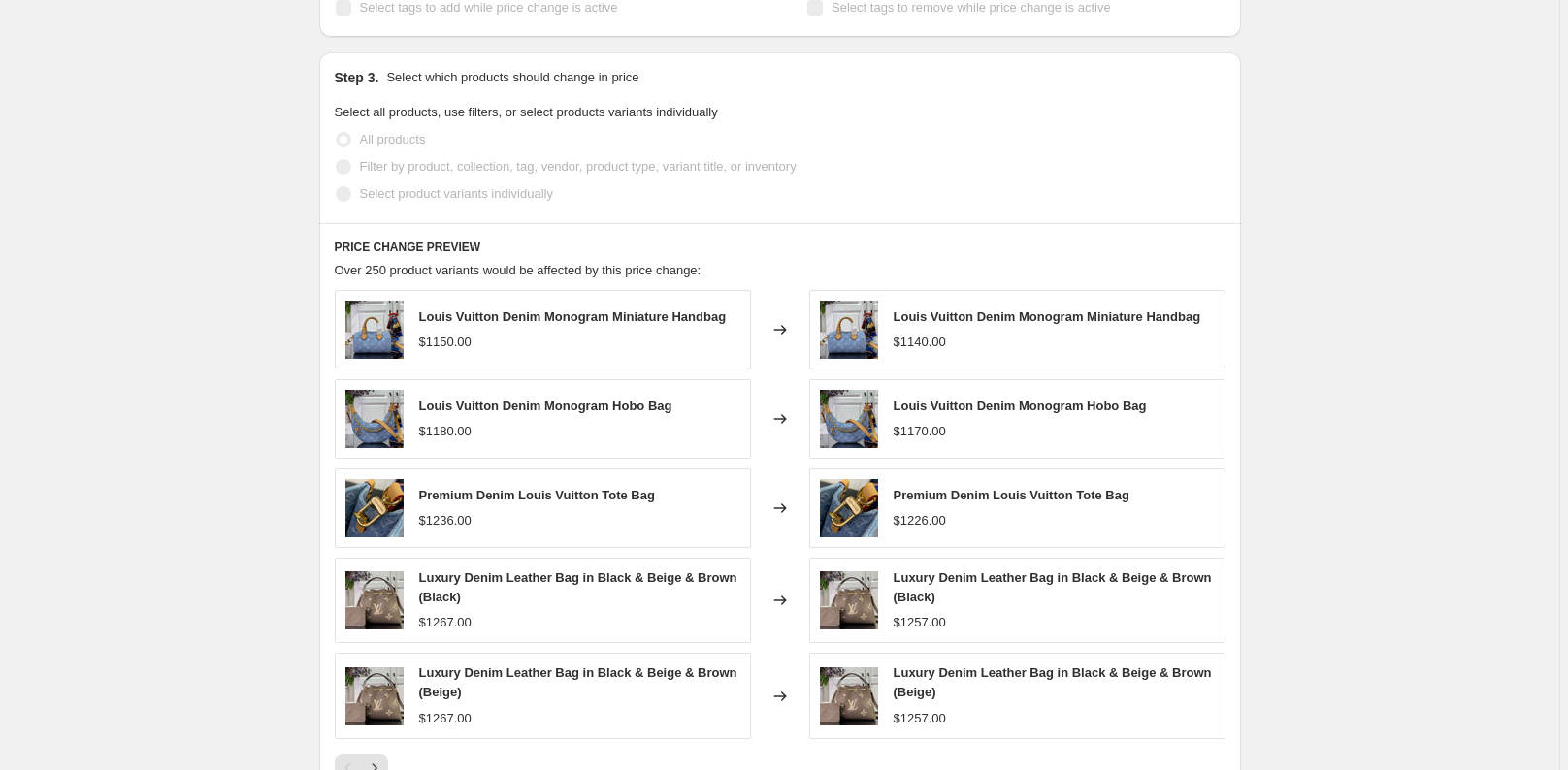
drag, startPoint x: 960, startPoint y: 388, endPoint x: 1191, endPoint y: 496, distance: 255.0
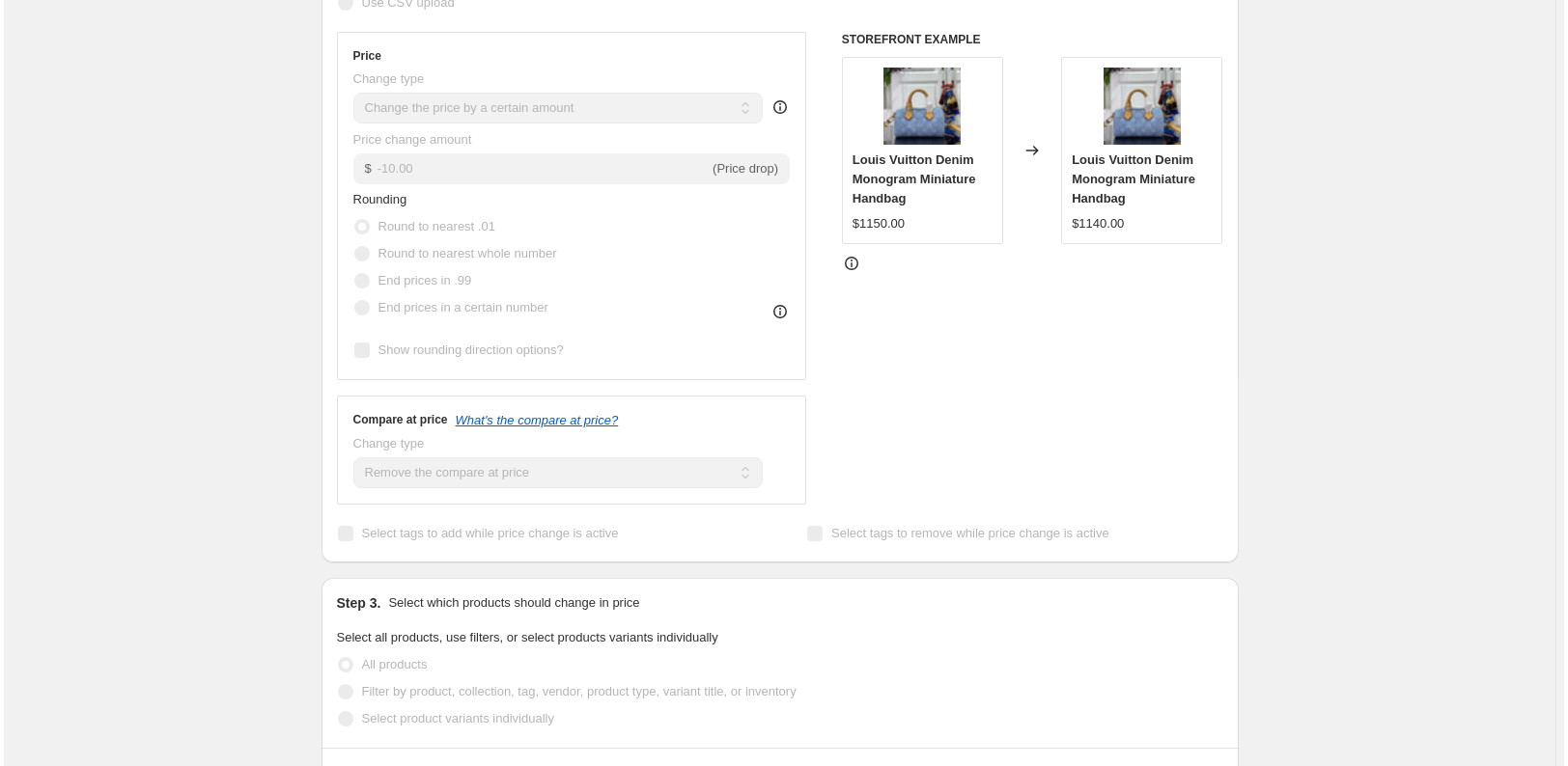
scroll to position [0, 0]
